Goal: Information Seeking & Learning: Understand process/instructions

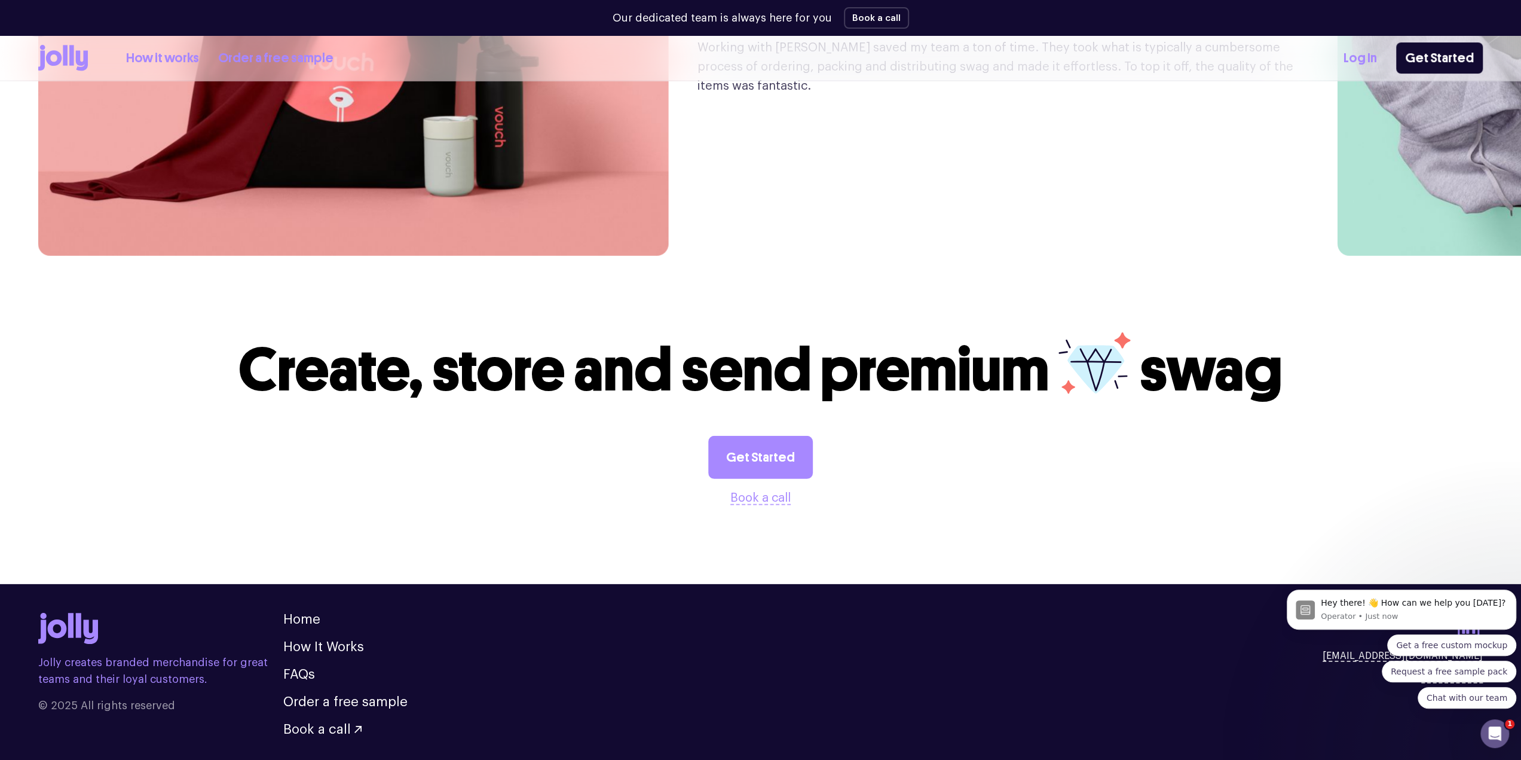
click at [1122, 625] on div "Jolly creates branded merchandise for great teams and their loyal customers. © …" at bounding box center [760, 674] width 1444 height 123
click at [1403, 604] on body "Hey there! 👋 How can we help you [DATE]? Operator • Just now Get a free custom …" at bounding box center [1401, 639] width 229 height 166
click at [1403, 608] on body "Hey there! 👋 How can we help you [DATE]? Operator • Just now Get a free custom …" at bounding box center [1401, 639] width 229 height 166
drag, startPoint x: 1476, startPoint y: 610, endPoint x: 1373, endPoint y: 611, distance: 103.4
click at [1373, 611] on body "Hey there! 👋 How can we help you [DATE]? Operator • Just now Get a free custom …" at bounding box center [1401, 639] width 229 height 166
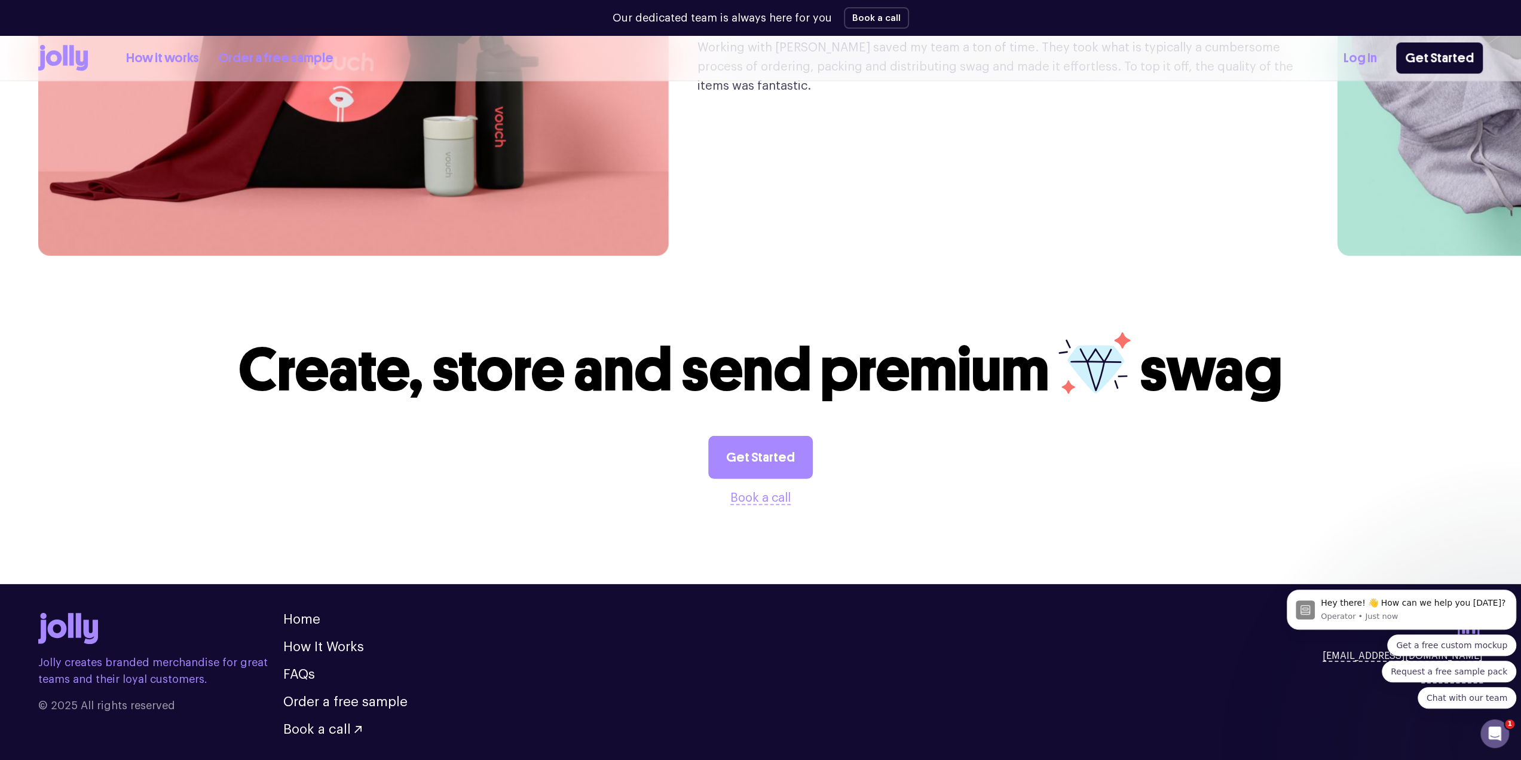
drag, startPoint x: 101, startPoint y: 62, endPoint x: 1152, endPoint y: 614, distance: 1187.4
click at [1152, 614] on div "Jolly creates branded merchandise for great teams and their loyal customers. © …" at bounding box center [760, 674] width 1444 height 123
click at [81, 48] on icon at bounding box center [63, 58] width 50 height 26
click at [154, 56] on link "How it works" at bounding box center [162, 58] width 73 height 20
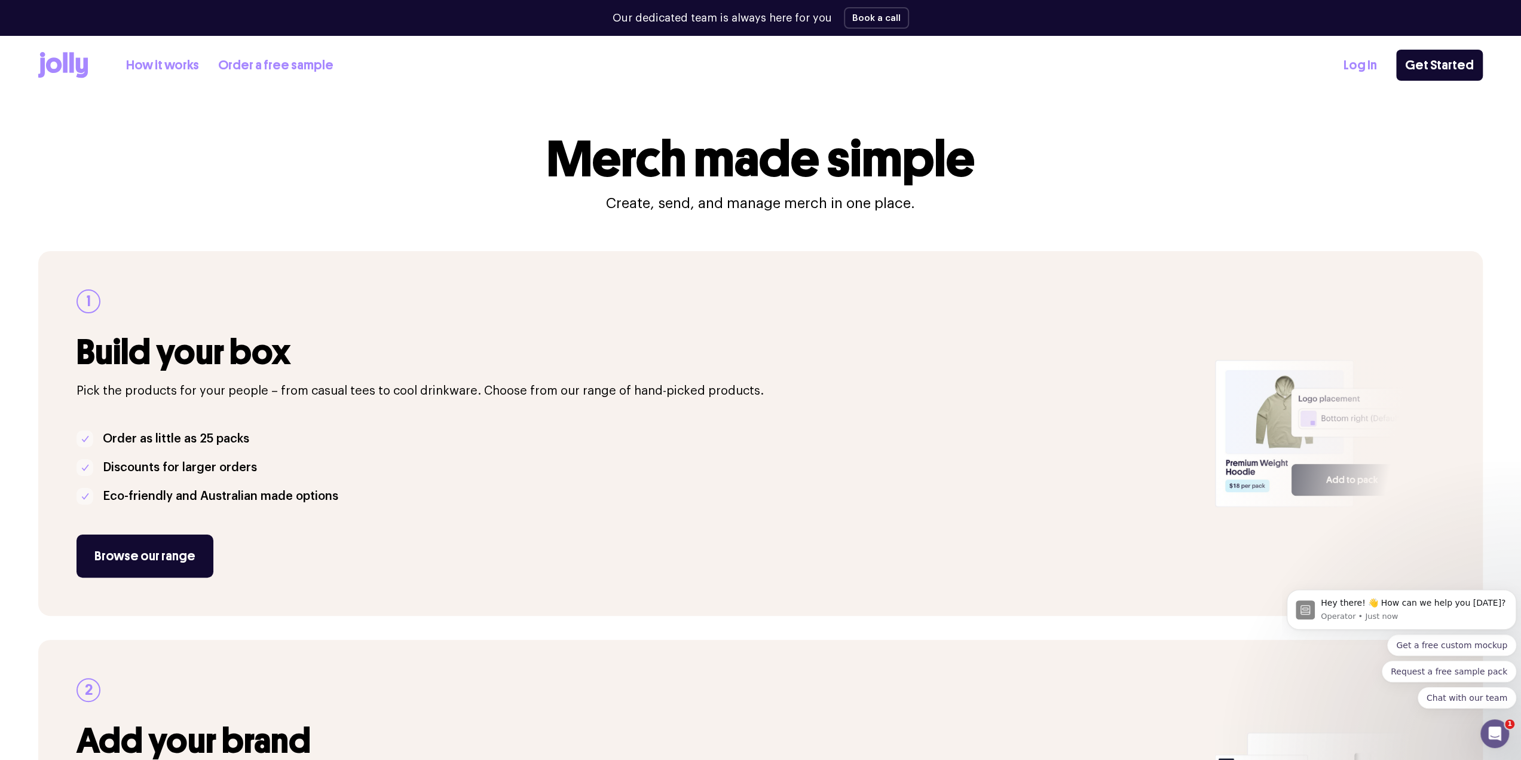
click at [71, 65] on icon at bounding box center [71, 62] width 5 height 20
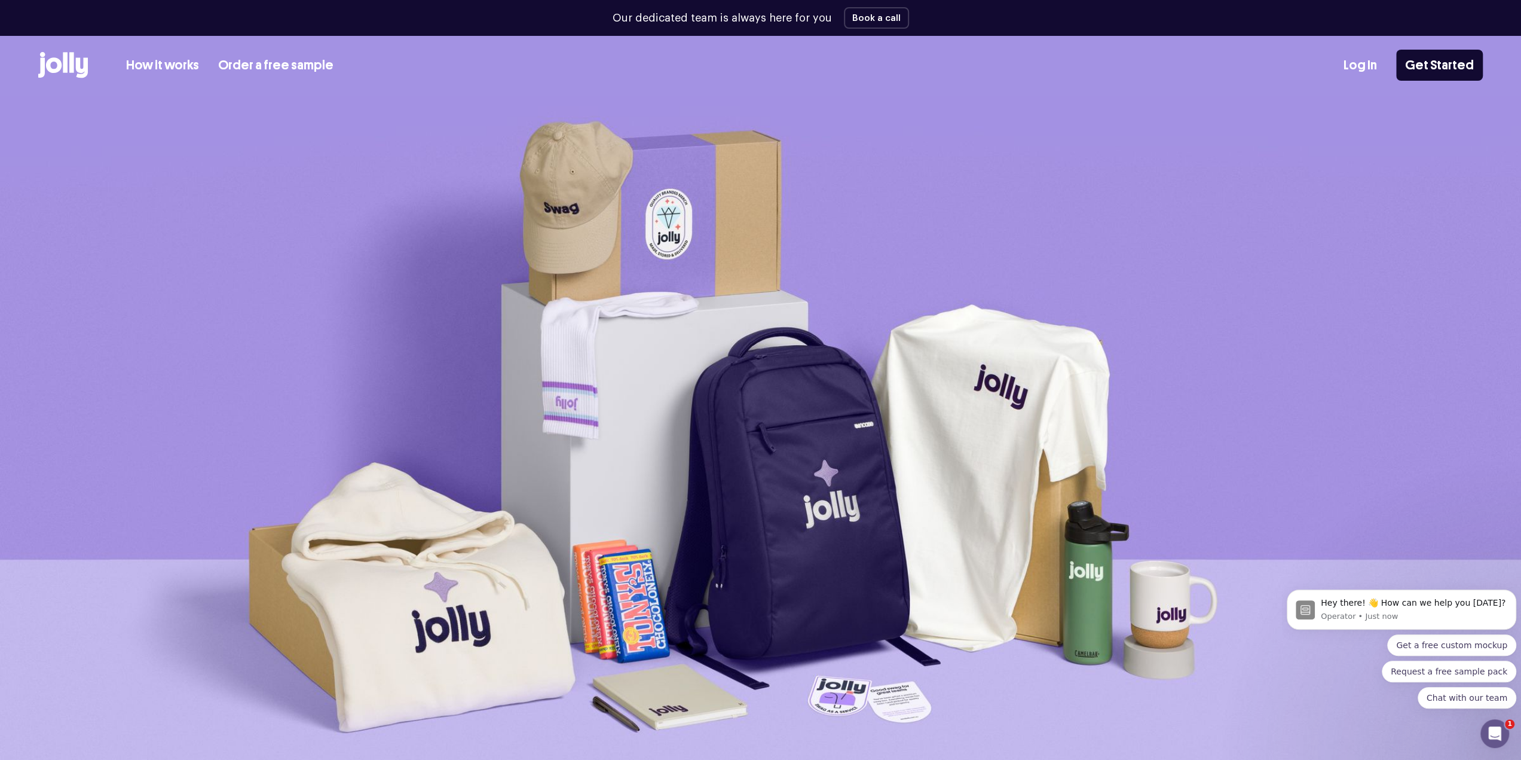
click at [192, 65] on link "How it works" at bounding box center [162, 66] width 73 height 20
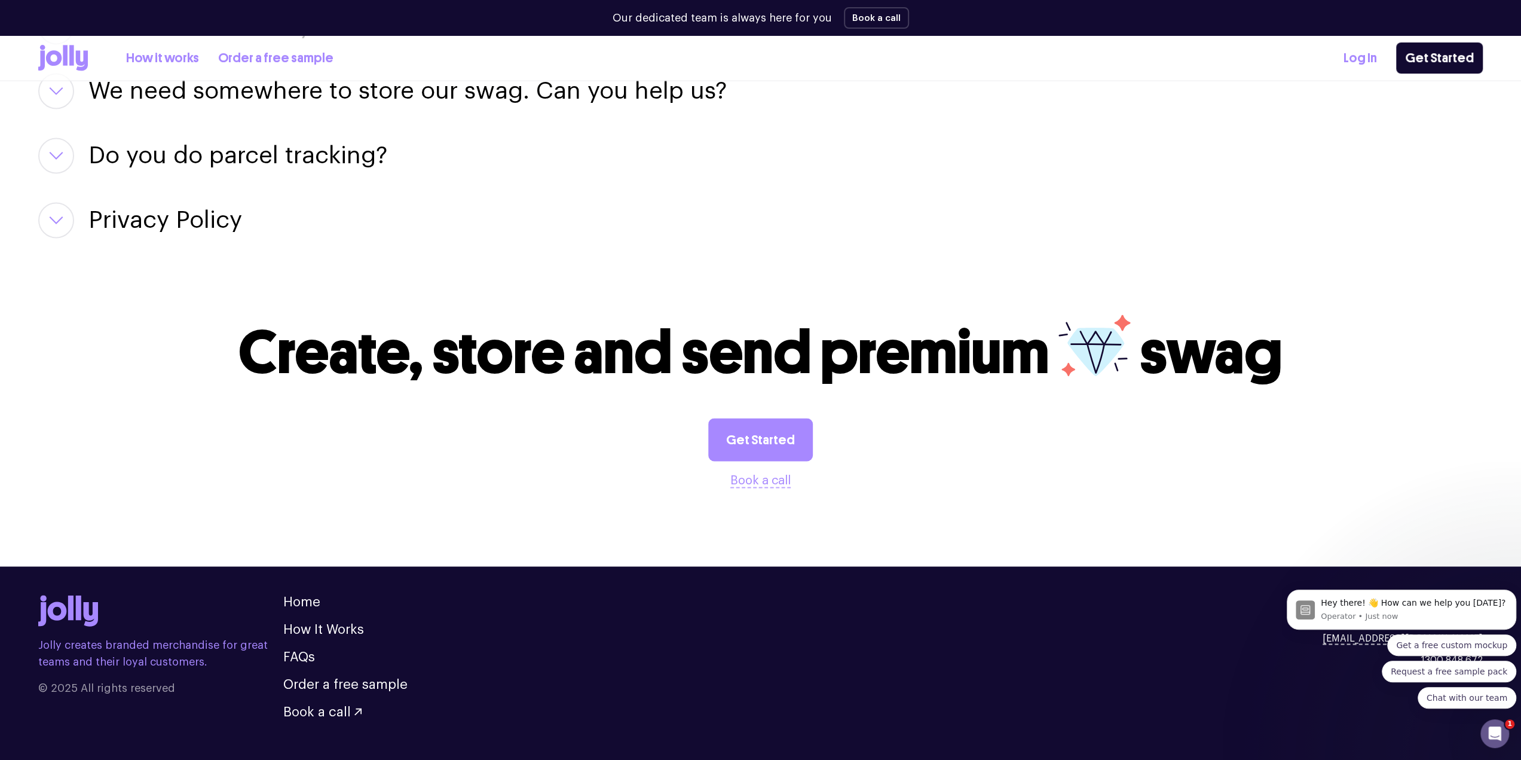
scroll to position [1974, 0]
